Goal: Information Seeking & Learning: Learn about a topic

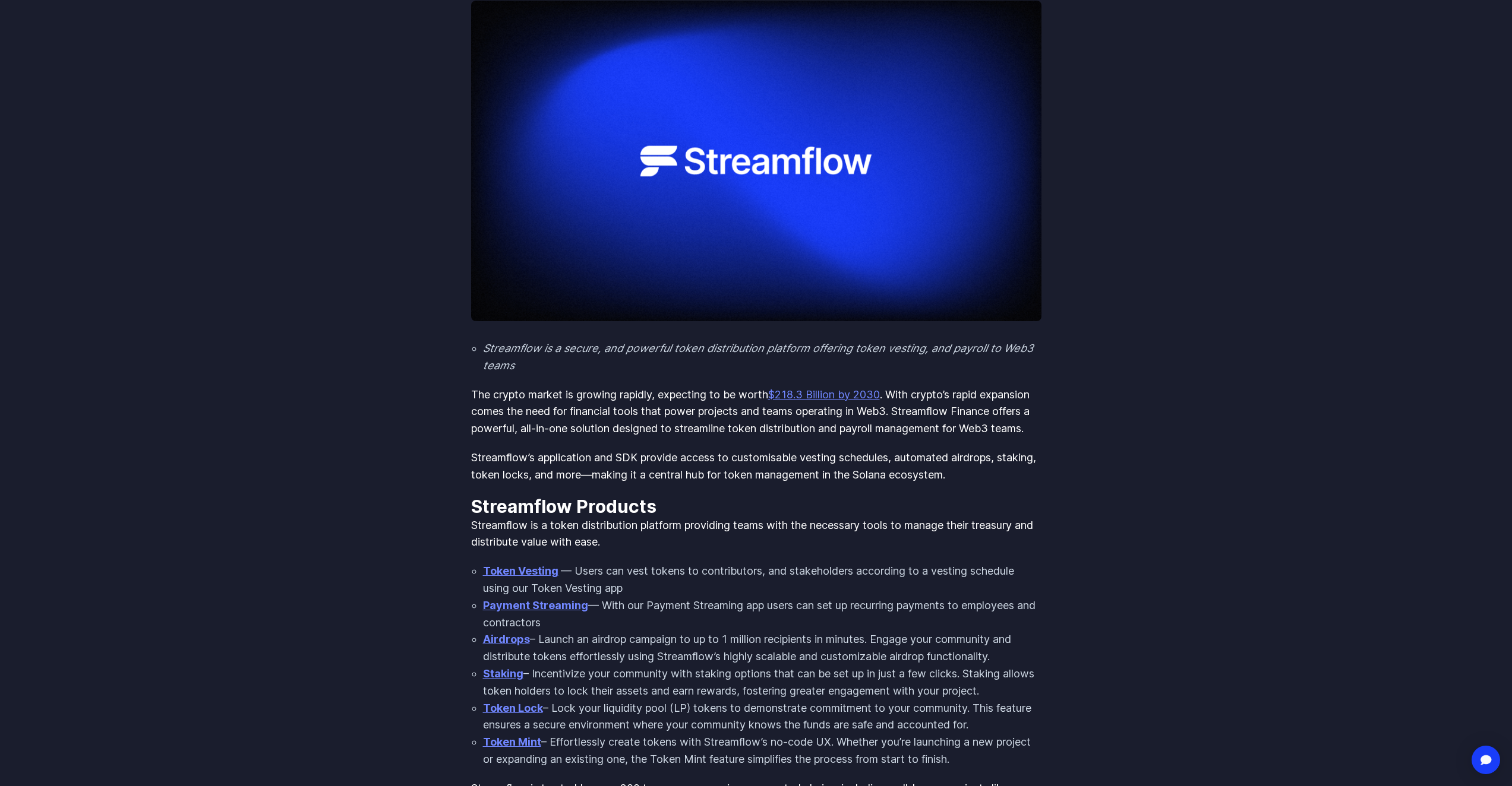
scroll to position [237, 0]
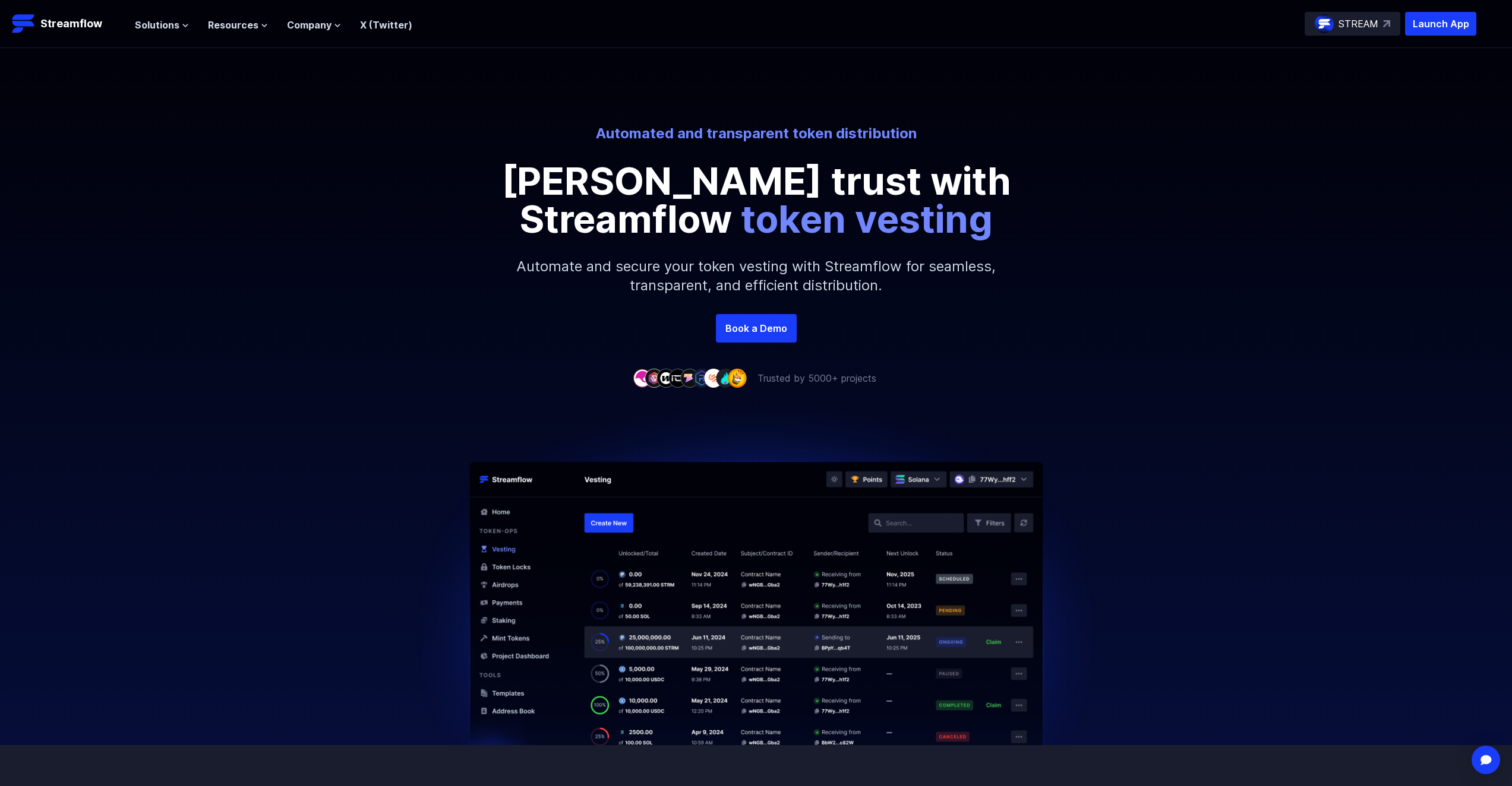
scroll to position [59, 0]
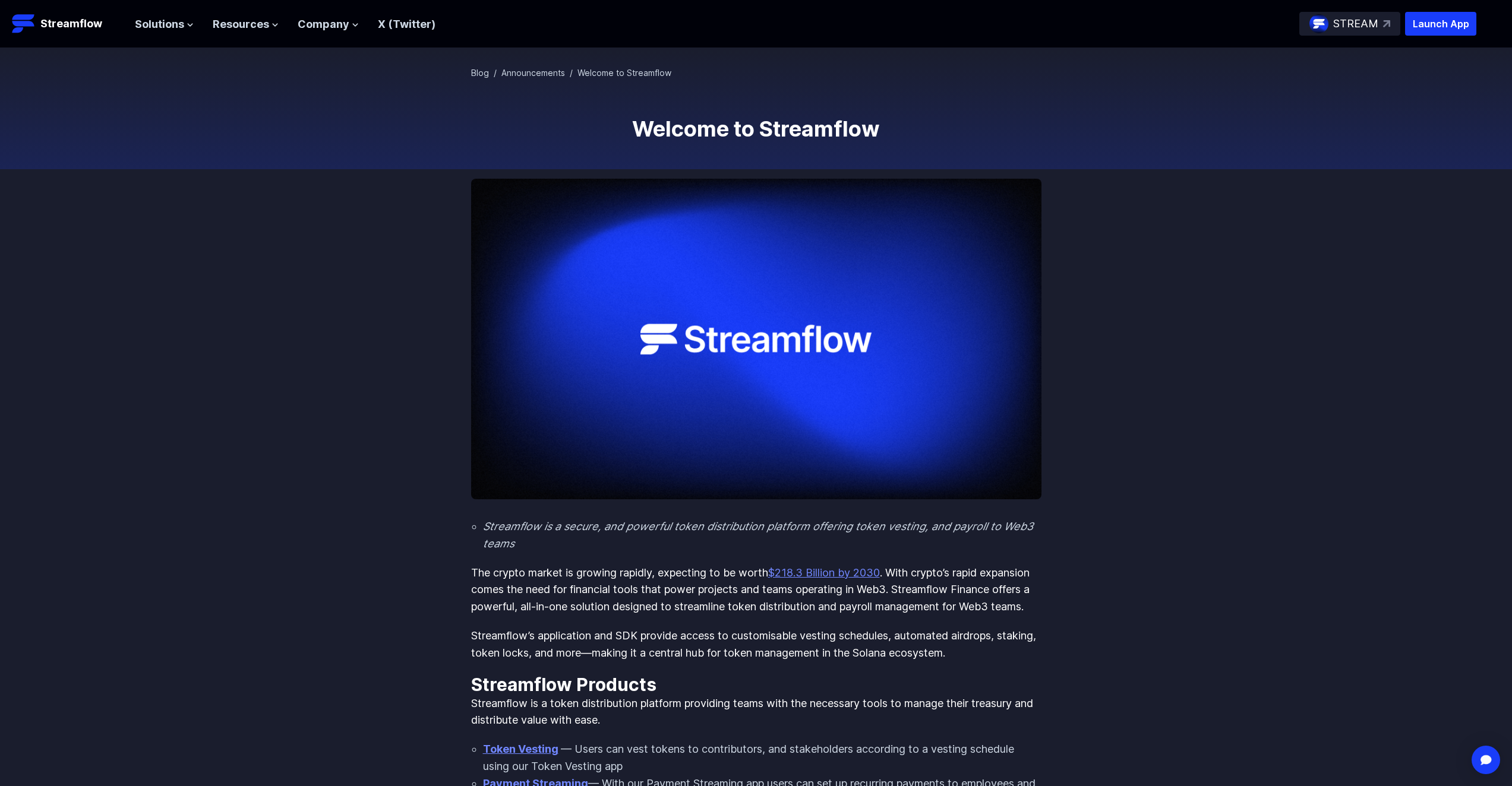
scroll to position [59, 0]
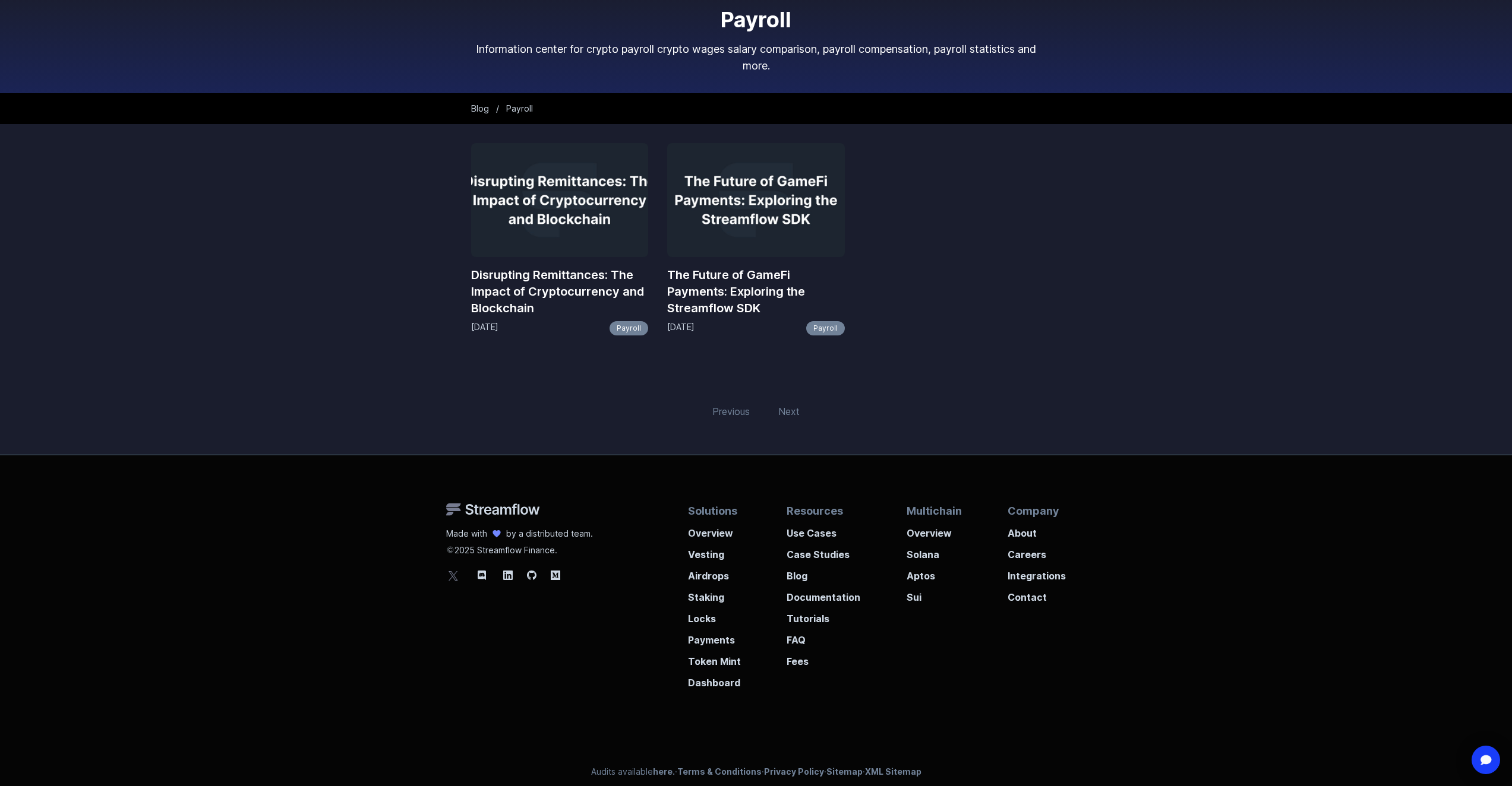
scroll to position [70, 0]
